Goal: Task Accomplishment & Management: Use online tool/utility

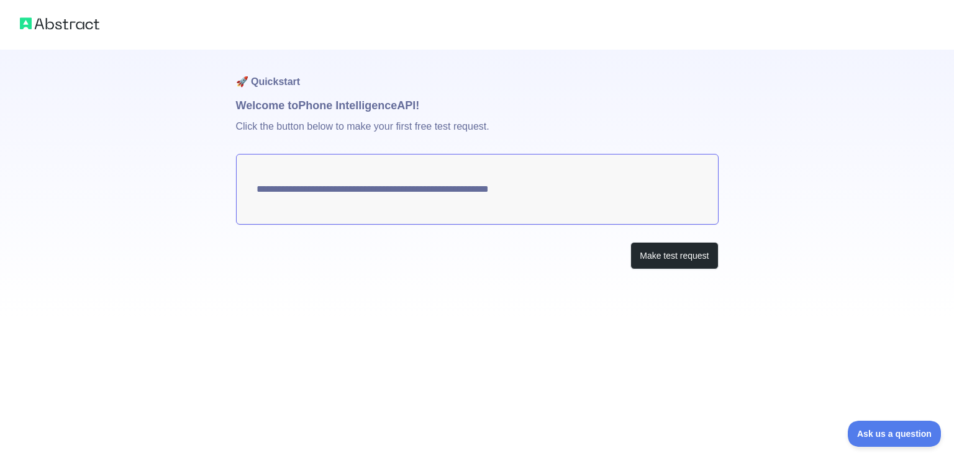
click at [517, 192] on textarea "**********" at bounding box center [477, 189] width 483 height 71
click at [662, 258] on button "Make test request" at bounding box center [675, 256] width 88 height 28
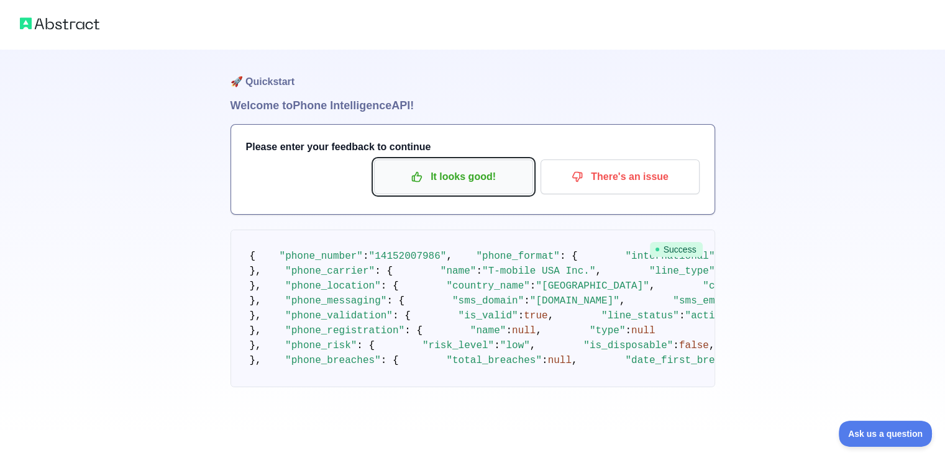
click at [498, 177] on p "It looks good!" at bounding box center [453, 176] width 140 height 21
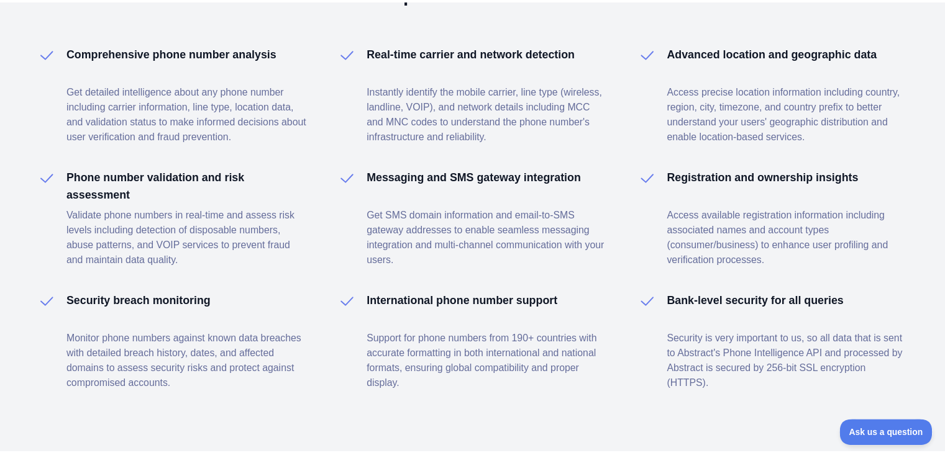
scroll to position [1908, 0]
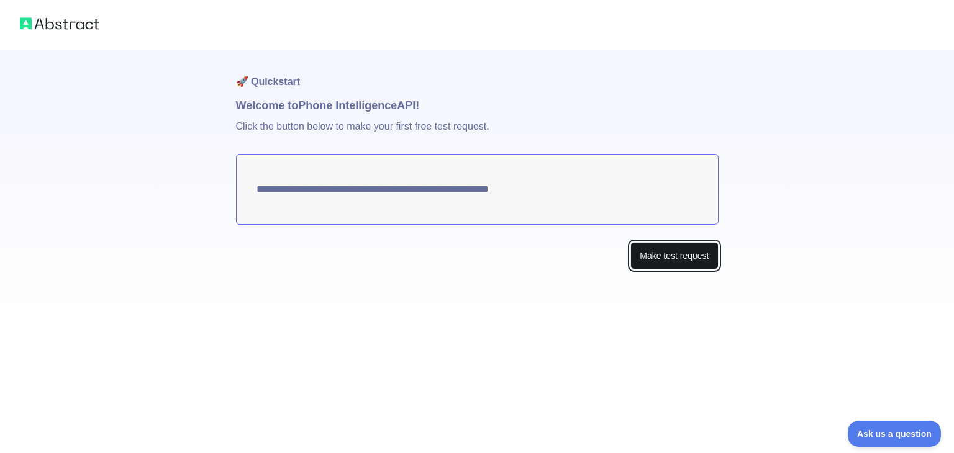
click at [655, 253] on button "Make test request" at bounding box center [675, 256] width 88 height 28
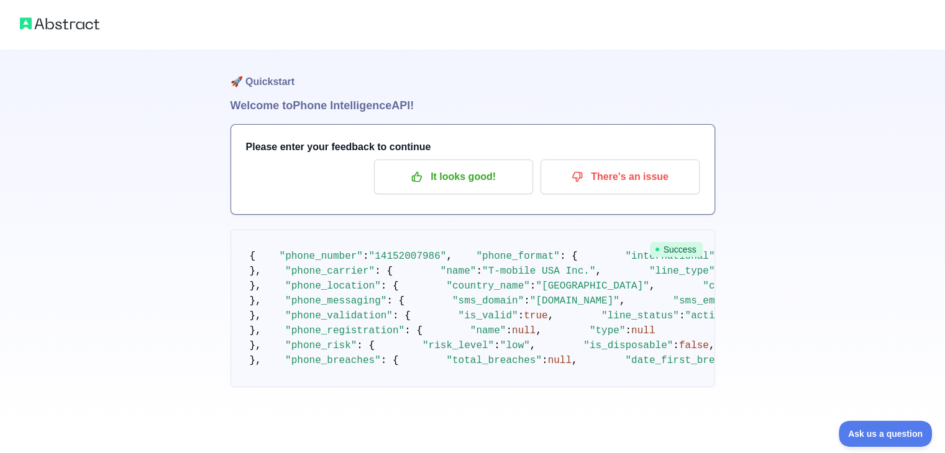
scroll to position [550, 0]
click at [303, 378] on pre "{ "phone_number" : "[PHONE_NUMBER]" , "phone_format" : { "international" : "[PH…" at bounding box center [472, 309] width 485 height 158
click at [262, 376] on pre "{ "phone_number" : "[PHONE_NUMBER]" , "phone_format" : { "international" : "[PH…" at bounding box center [472, 309] width 485 height 158
click at [253, 366] on code "{ "phone_number" : "[PHONE_NUMBER]" , "phone_format" : { "international" : "[PH…" at bounding box center [939, 309] width 1378 height 116
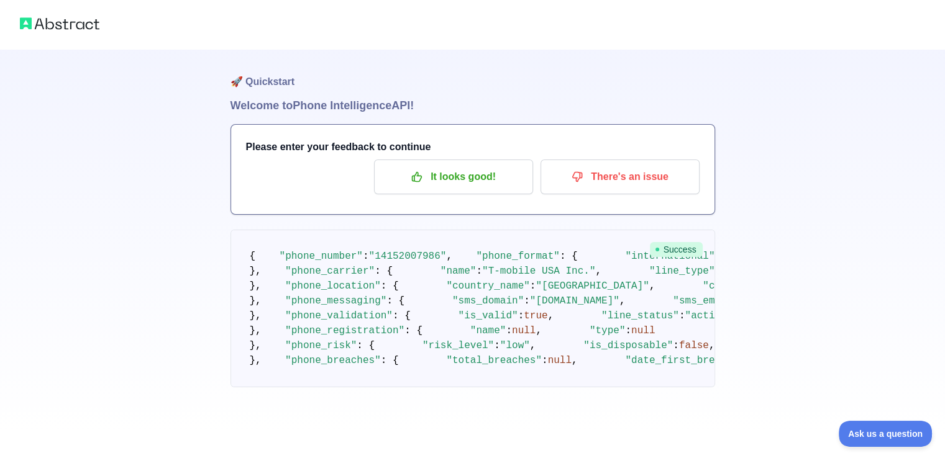
click at [253, 366] on code "{ "phone_number" : "[PHONE_NUMBER]" , "phone_format" : { "international" : "[PH…" at bounding box center [939, 309] width 1378 height 116
click at [343, 377] on pre "{ "phone_number" : "[PHONE_NUMBER]" , "phone_format" : { "international" : "[PH…" at bounding box center [472, 309] width 485 height 158
